Goal: Task Accomplishment & Management: Use online tool/utility

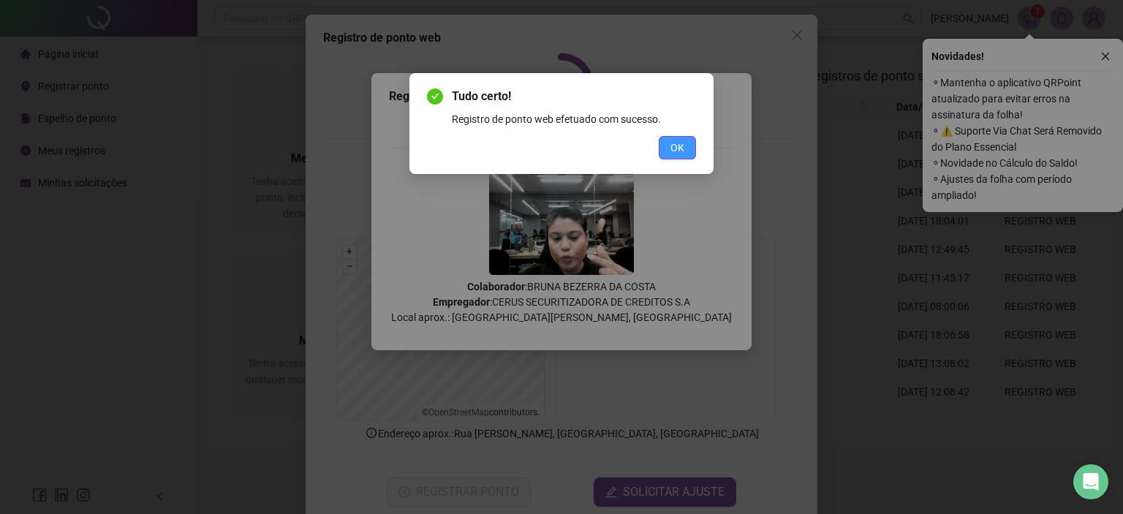
drag, startPoint x: 670, startPoint y: 144, endPoint x: 675, endPoint y: 150, distance: 7.8
click at [671, 144] on span "OK" at bounding box center [677, 148] width 14 height 16
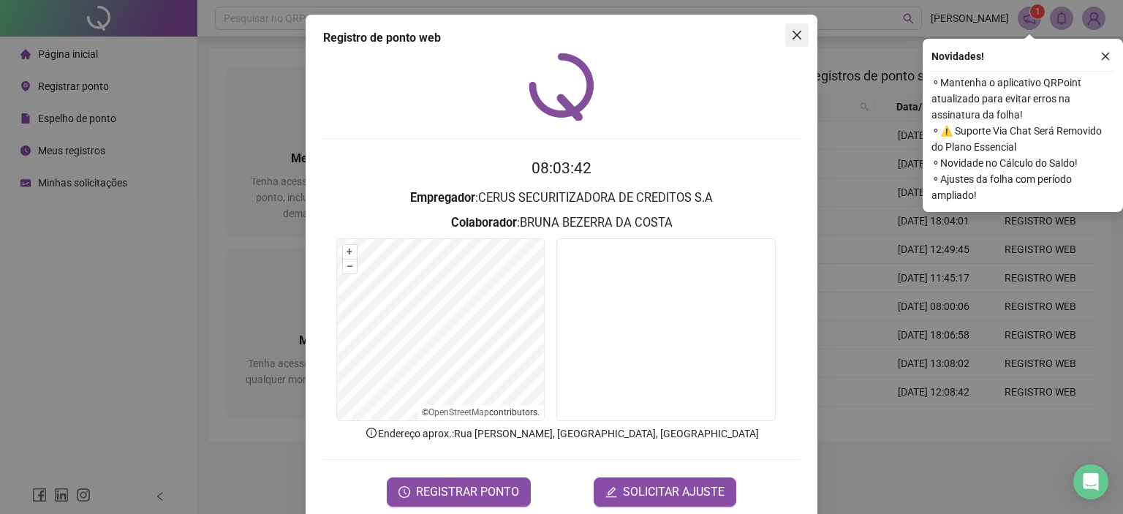
click at [796, 31] on icon "close" at bounding box center [797, 35] width 12 height 12
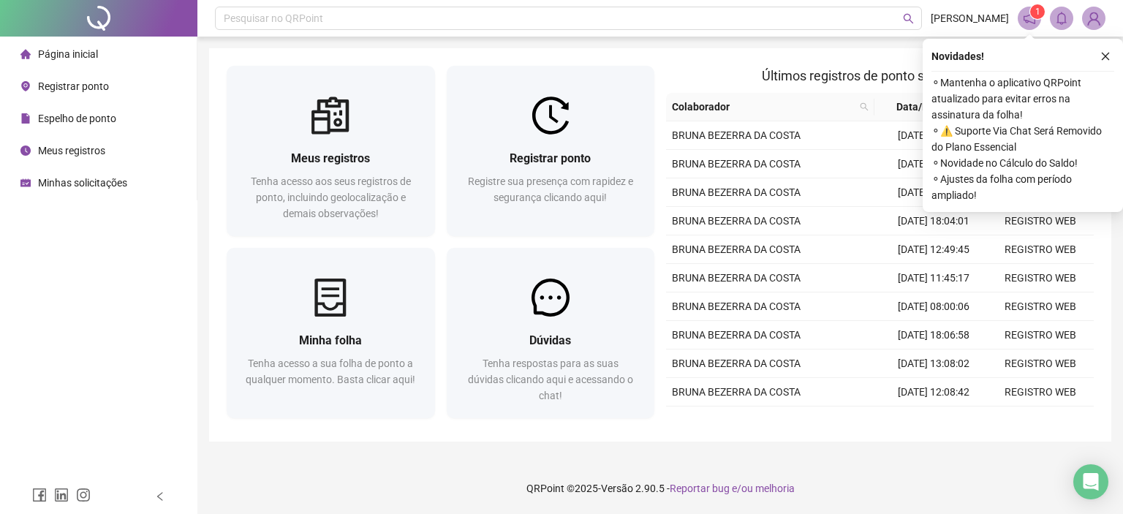
click at [85, 86] on span "Registrar ponto" at bounding box center [73, 86] width 71 height 12
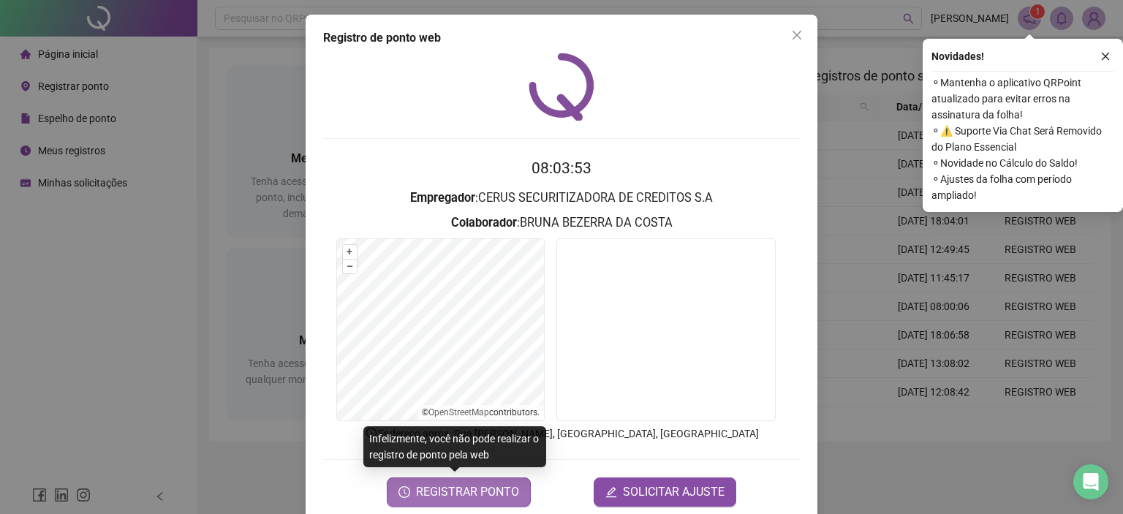
click at [452, 490] on span "REGISTRAR PONTO" at bounding box center [467, 492] width 103 height 18
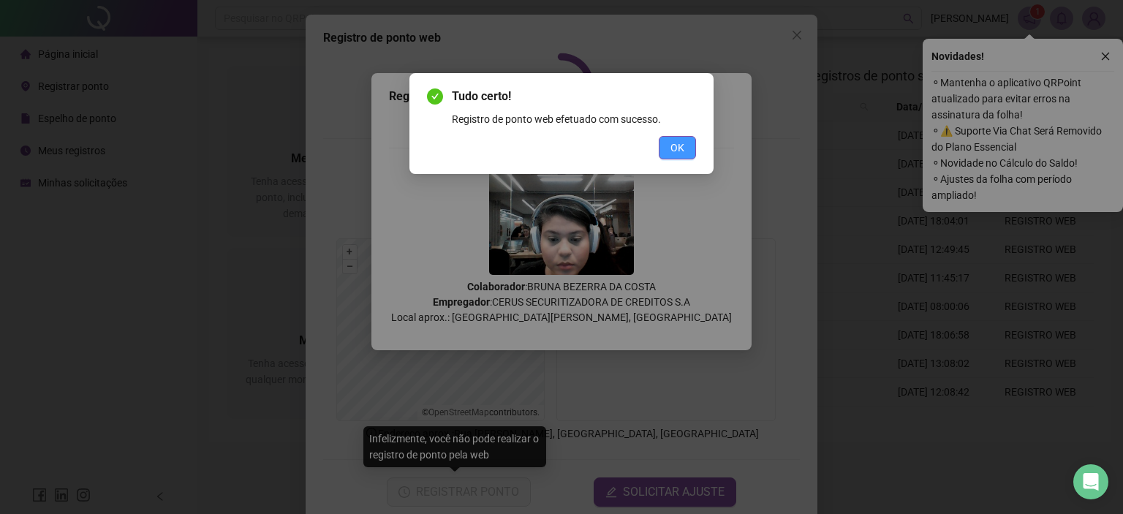
click at [688, 143] on button "OK" at bounding box center [676, 147] width 37 height 23
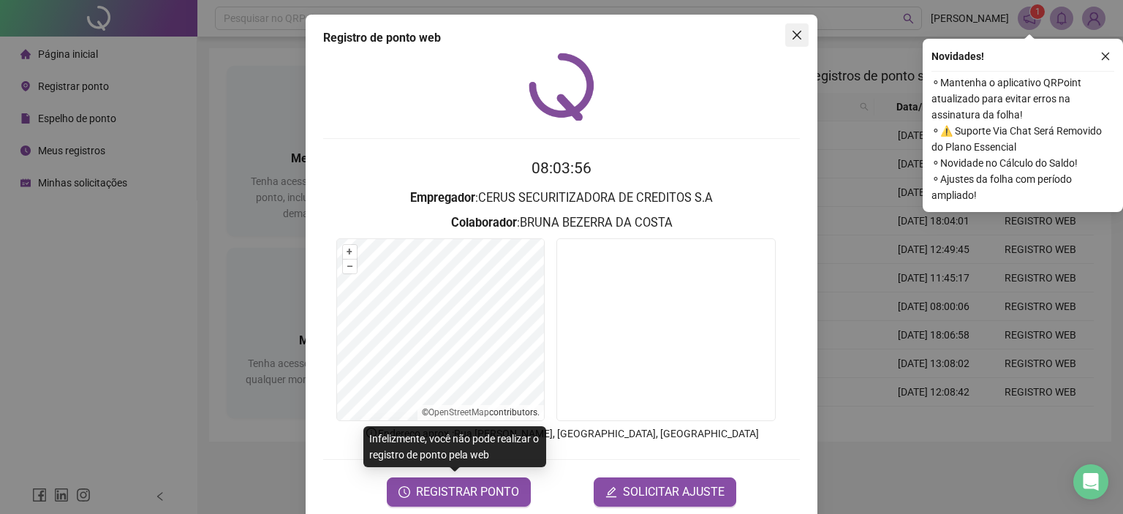
click at [795, 26] on button "Close" at bounding box center [796, 34] width 23 height 23
